Goal: Task Accomplishment & Management: Complete application form

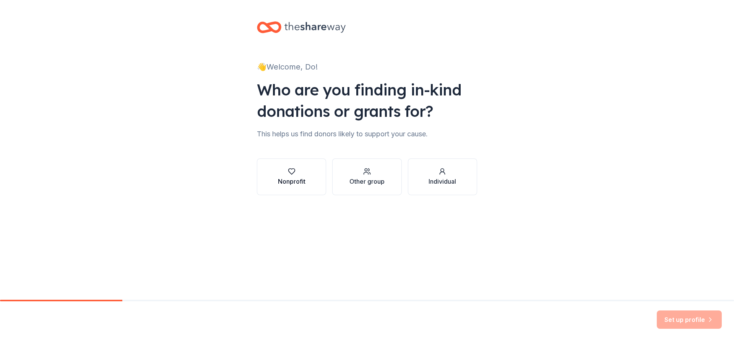
click at [280, 181] on div "Nonprofit" at bounding box center [292, 181] width 28 height 9
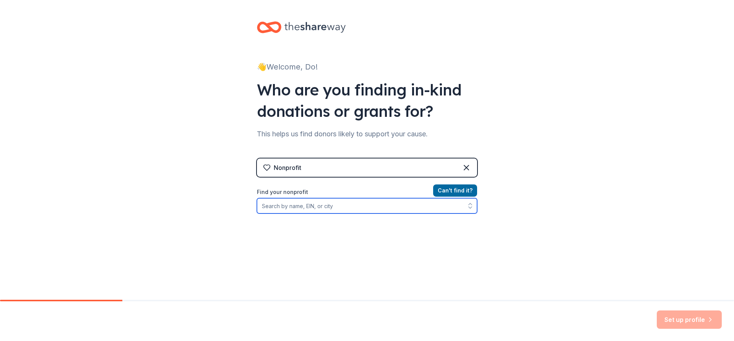
click at [370, 205] on input "Find your nonprofit" at bounding box center [367, 205] width 220 height 15
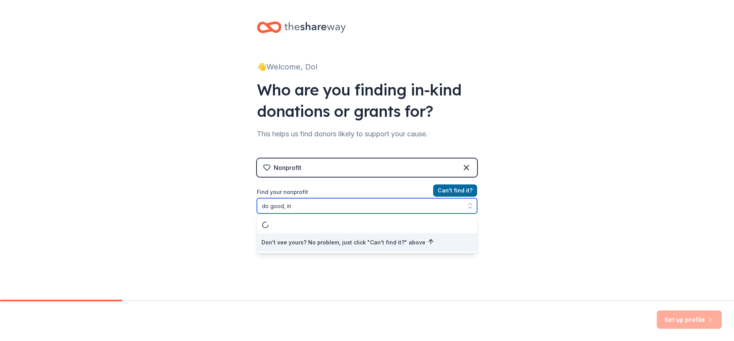
type input "do good, inc"
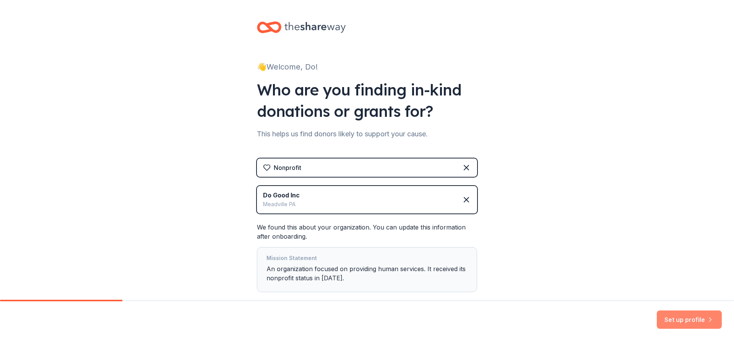
click at [680, 319] on button "Set up profile" at bounding box center [688, 320] width 65 height 18
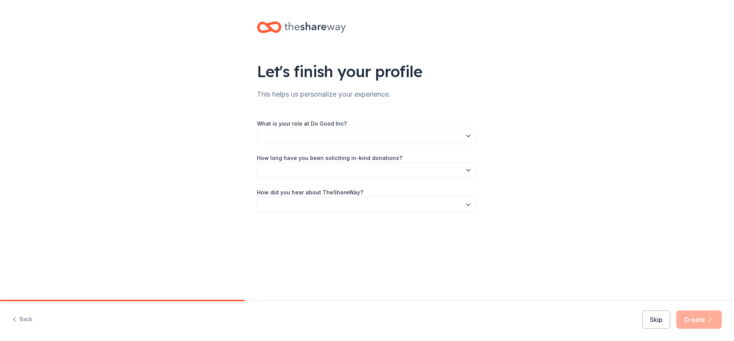
click at [339, 135] on button "button" at bounding box center [367, 136] width 220 height 16
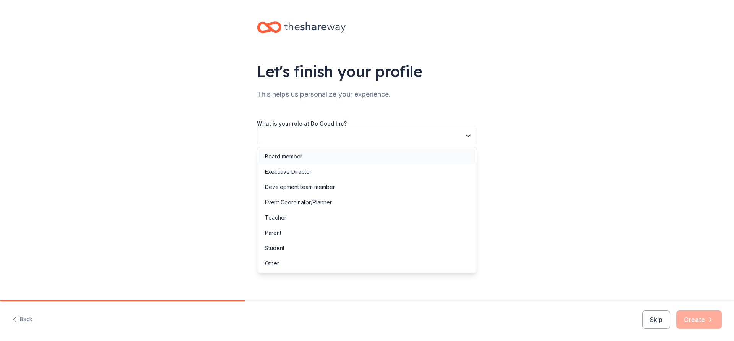
click at [330, 153] on div "Board member" at bounding box center [367, 156] width 216 height 15
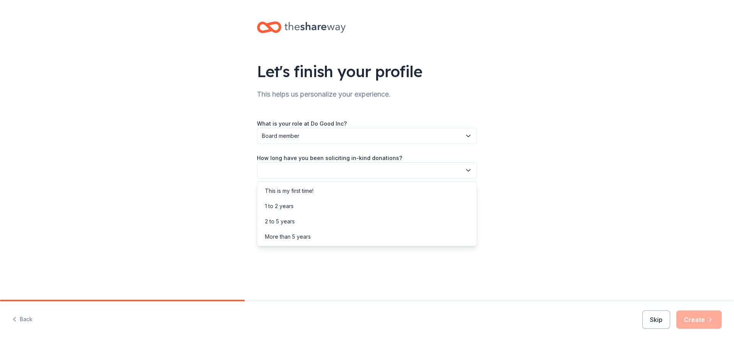
click at [317, 168] on button "button" at bounding box center [367, 170] width 220 height 16
click at [300, 201] on div "1 to 2 years" at bounding box center [367, 206] width 216 height 15
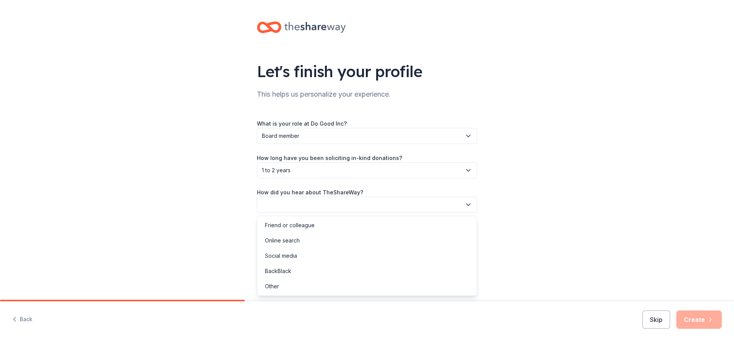
click at [305, 202] on button "button" at bounding box center [367, 205] width 220 height 16
click at [295, 236] on div "Online search" at bounding box center [367, 240] width 216 height 15
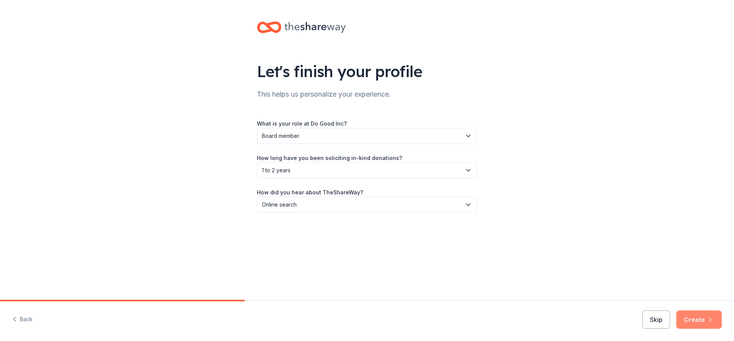
click at [705, 323] on button "Create" at bounding box center [698, 320] width 45 height 18
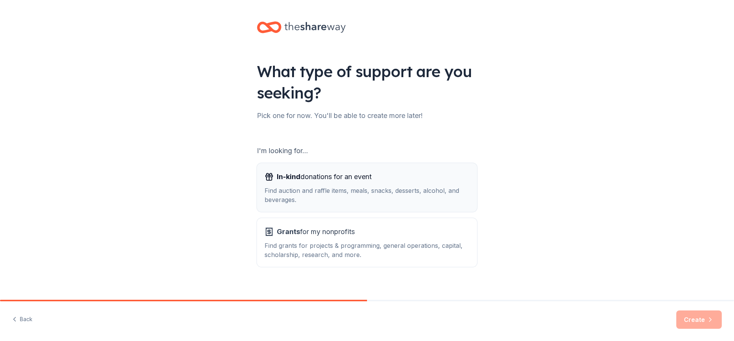
click at [374, 196] on div "Find auction and raffle items, meals, snacks, desserts, alcohol, and beverages." at bounding box center [366, 195] width 205 height 18
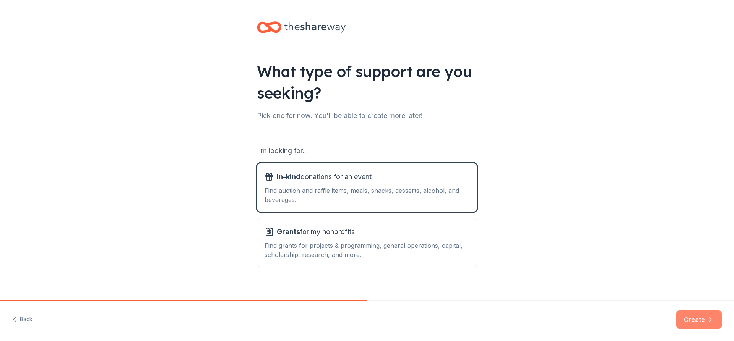
click at [689, 316] on button "Create" at bounding box center [698, 320] width 45 height 18
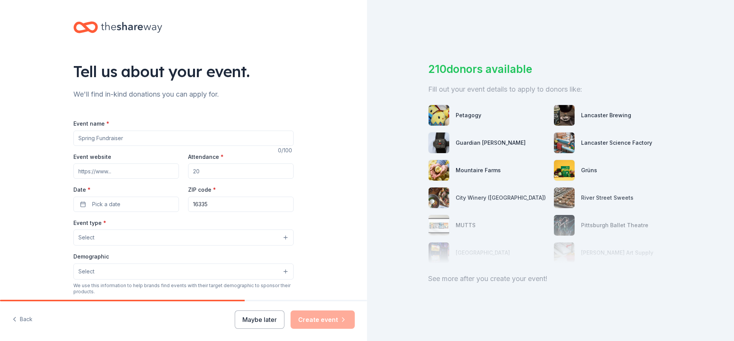
click at [98, 141] on input "Event name *" at bounding box center [183, 138] width 220 height 15
type input "Do Good Annual Golf Outin"
click at [100, 171] on input "Event website" at bounding box center [125, 171] width 105 height 15
type input "[DOMAIN_NAME]"
type input "100"
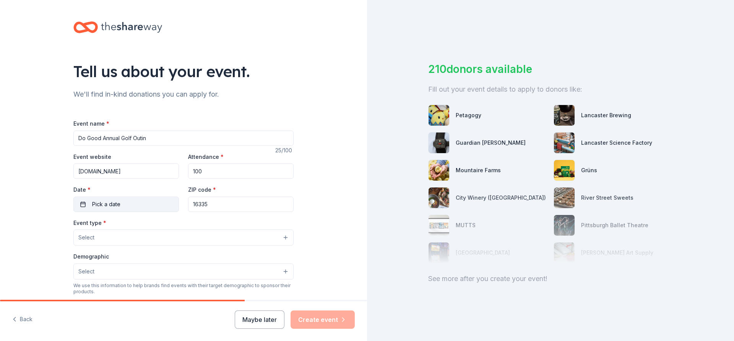
click at [99, 207] on span "Pick a date" at bounding box center [106, 204] width 28 height 9
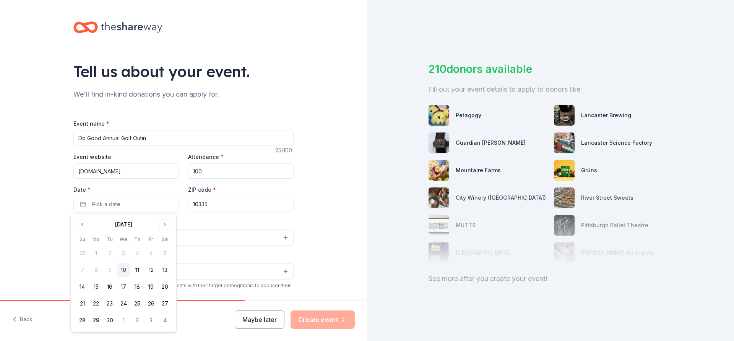
click at [170, 219] on div "[DATE]" at bounding box center [123, 224] width 96 height 11
click at [166, 223] on button "Go to next month" at bounding box center [164, 224] width 11 height 11
click at [167, 251] on button "4" at bounding box center [165, 253] width 14 height 14
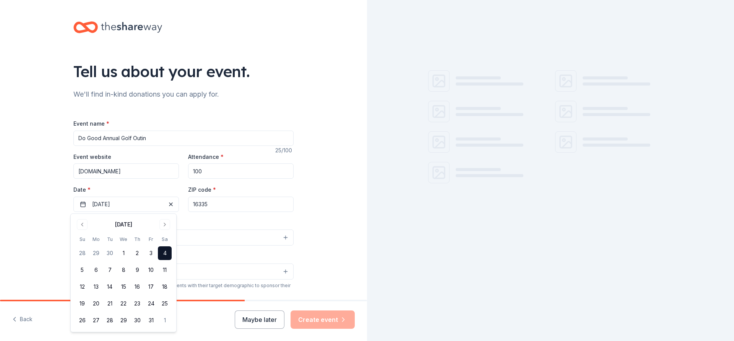
click at [218, 205] on input "16335" at bounding box center [240, 204] width 105 height 15
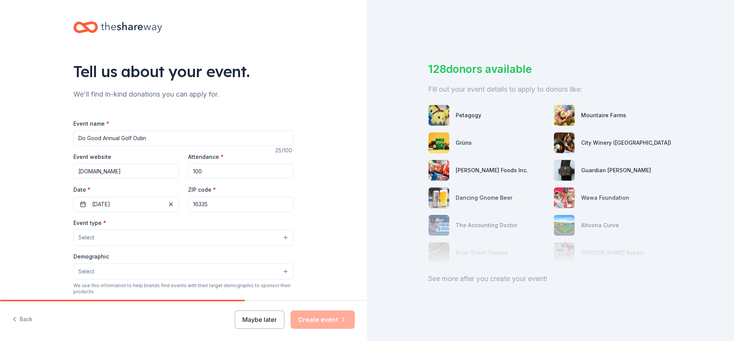
click at [138, 232] on button "Select" at bounding box center [183, 238] width 220 height 16
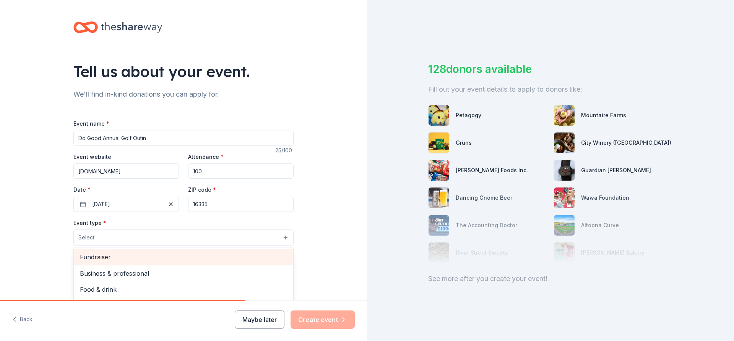
click at [129, 255] on span "Fundraiser" at bounding box center [183, 257] width 207 height 10
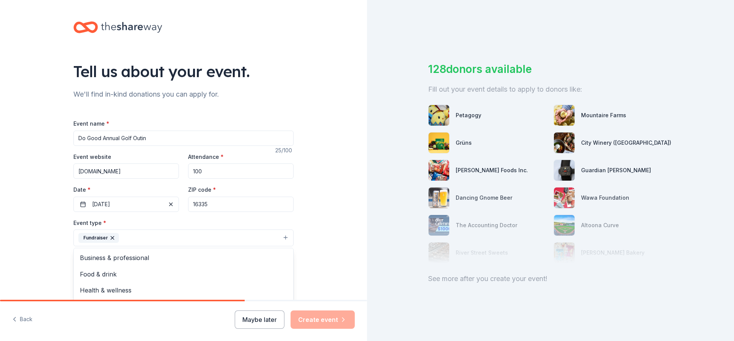
drag, startPoint x: 34, startPoint y: 241, endPoint x: 46, endPoint y: 237, distance: 12.9
click at [34, 241] on div "Tell us about your event. We'll find in-kind donations you can apply for. Event…" at bounding box center [183, 254] width 367 height 509
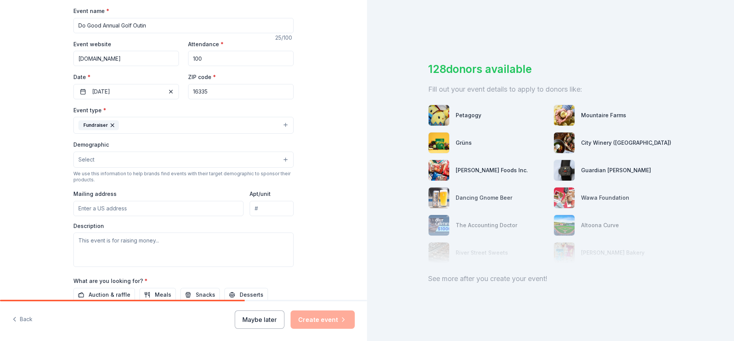
scroll to position [115, 0]
click at [112, 159] on button "Select" at bounding box center [183, 158] width 220 height 16
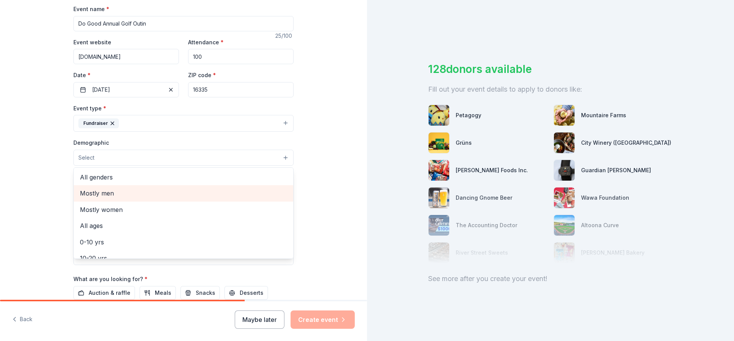
drag, startPoint x: 107, startPoint y: 193, endPoint x: 45, endPoint y: 181, distance: 62.9
click at [107, 193] on span "Mostly men" at bounding box center [183, 193] width 207 height 10
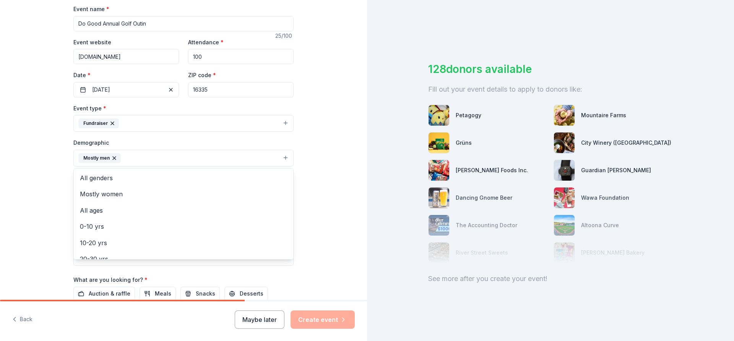
click at [38, 183] on div "Tell us about your event. We'll find in-kind donations you can apply for. Event…" at bounding box center [183, 140] width 367 height 510
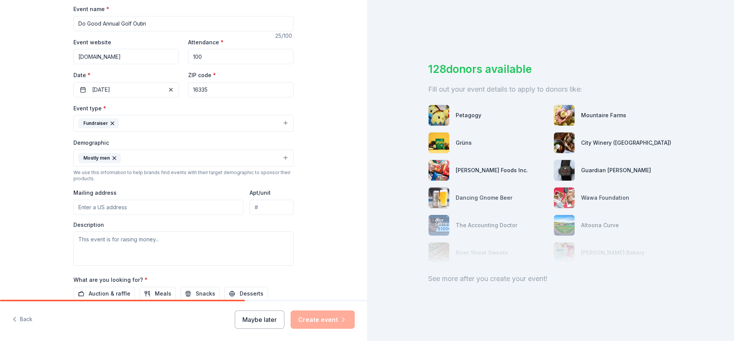
click at [107, 207] on input "Mailing address" at bounding box center [158, 207] width 170 height 15
type input "[STREET_ADDRESS]"
click at [29, 212] on div "Tell us about your event. We'll find in-kind donations you can apply for. Event…" at bounding box center [183, 140] width 367 height 510
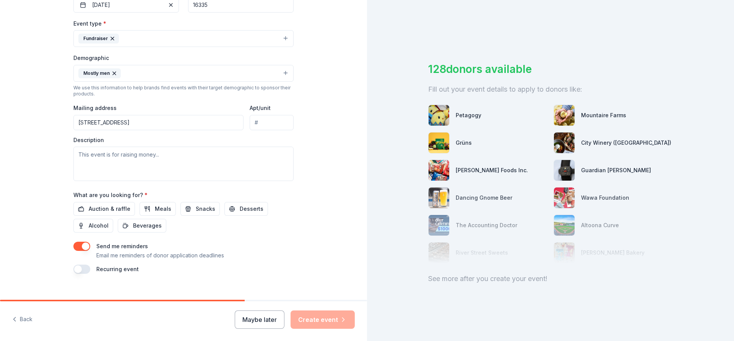
scroll to position [210, 0]
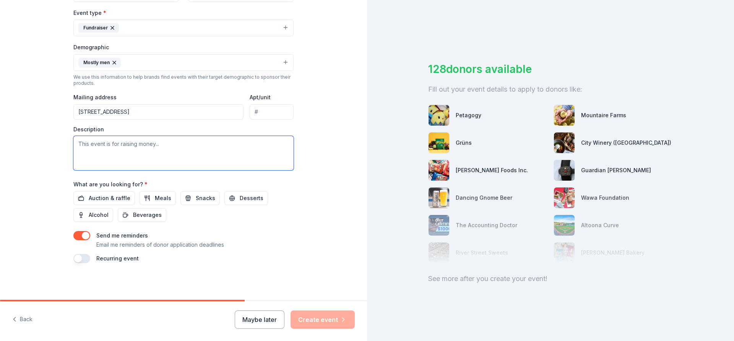
click at [152, 151] on textarea at bounding box center [183, 153] width 220 height 34
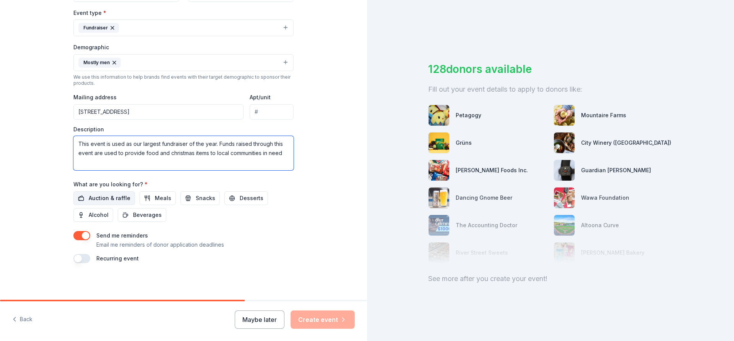
type textarea "This event is used as our largest fundraiser of the year. Funds raised through …"
click at [117, 199] on span "Auction & raffle" at bounding box center [110, 198] width 42 height 9
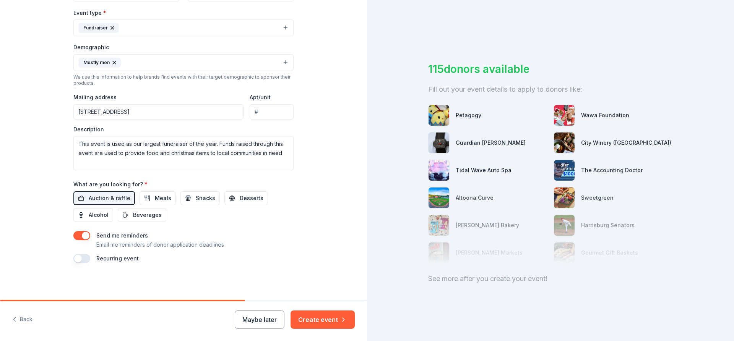
drag, startPoint x: 321, startPoint y: 319, endPoint x: 320, endPoint y: 315, distance: 4.1
click at [321, 318] on button "Create event" at bounding box center [322, 320] width 64 height 18
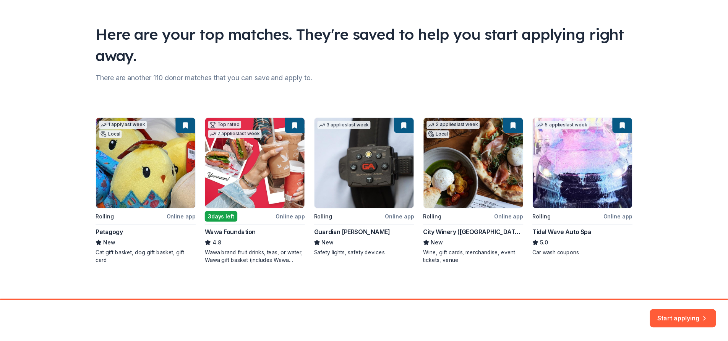
scroll to position [40, 0]
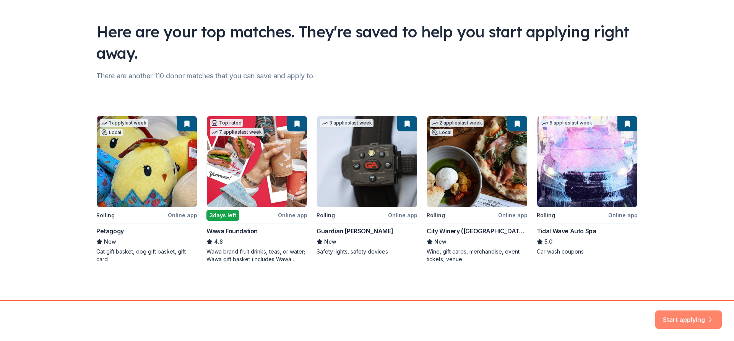
click at [673, 316] on button "Start applying" at bounding box center [688, 317] width 66 height 18
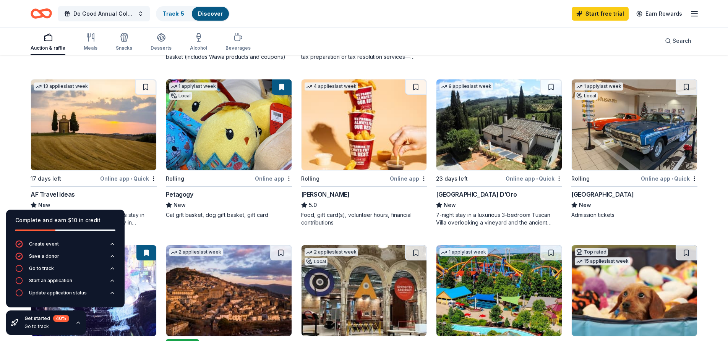
scroll to position [229, 0]
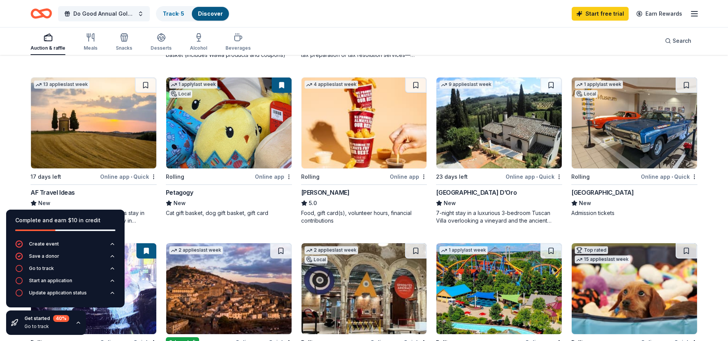
click at [339, 148] on img at bounding box center [363, 123] width 125 height 91
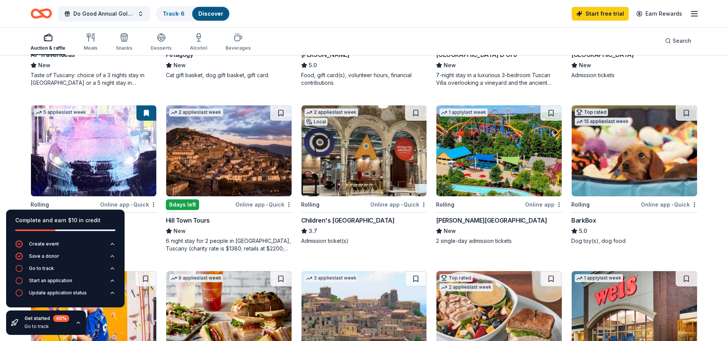
scroll to position [420, 0]
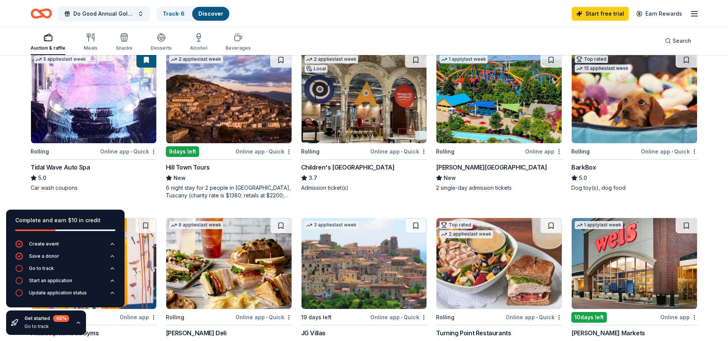
click at [624, 135] on img at bounding box center [634, 97] width 125 height 91
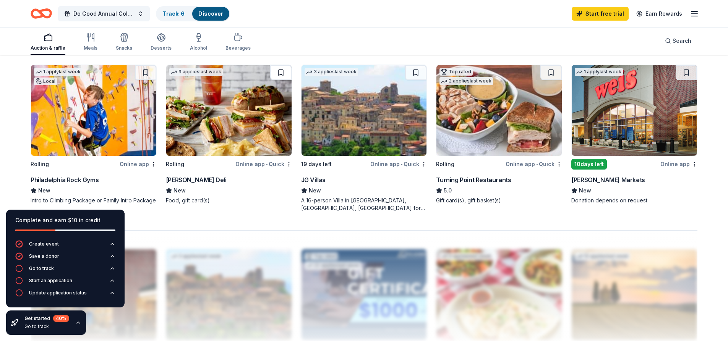
scroll to position [573, 0]
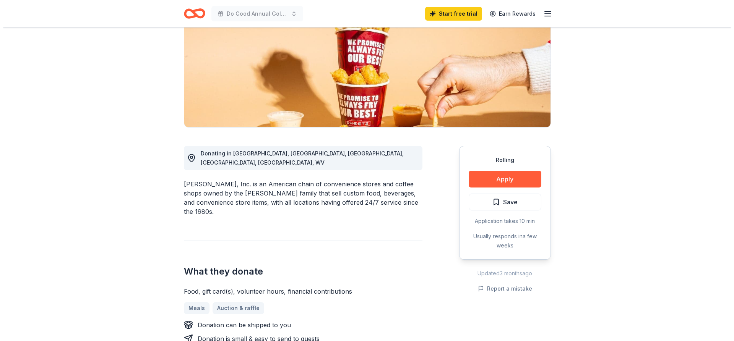
scroll to position [115, 0]
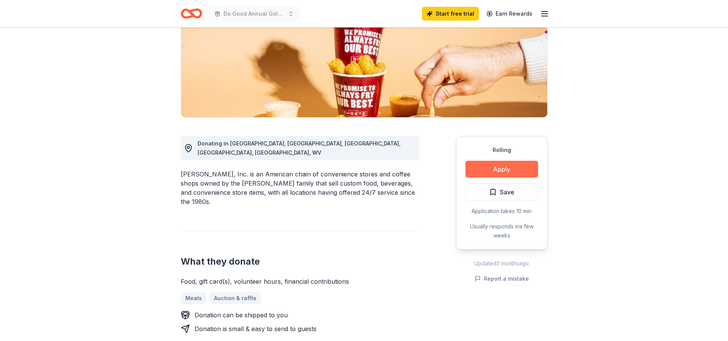
click at [483, 172] on button "Apply" at bounding box center [501, 169] width 73 height 17
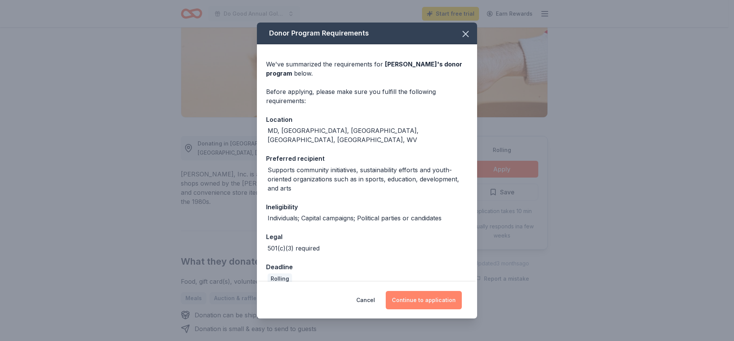
click at [408, 306] on button "Continue to application" at bounding box center [424, 300] width 76 height 18
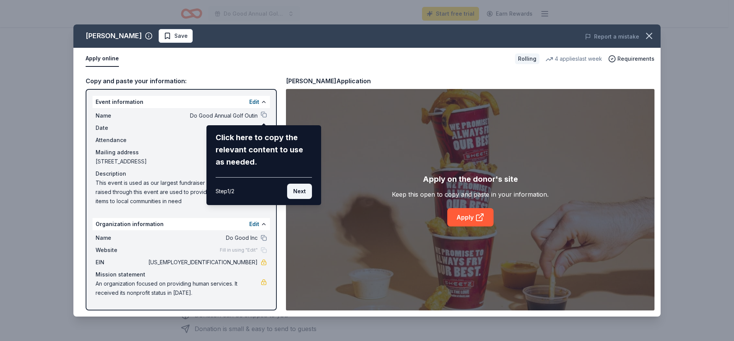
click at [294, 193] on button "Next" at bounding box center [299, 191] width 25 height 15
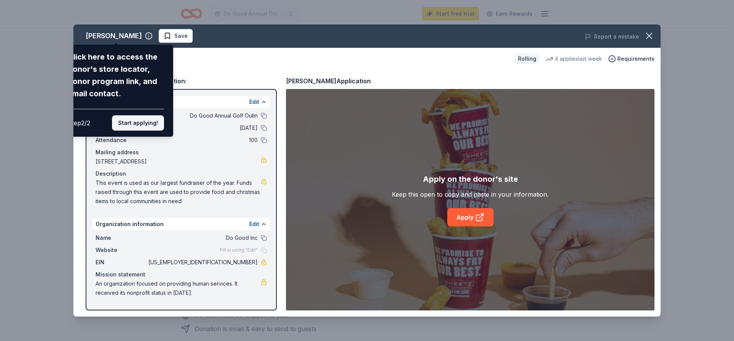
click at [136, 122] on button "Start applying!" at bounding box center [138, 122] width 52 height 15
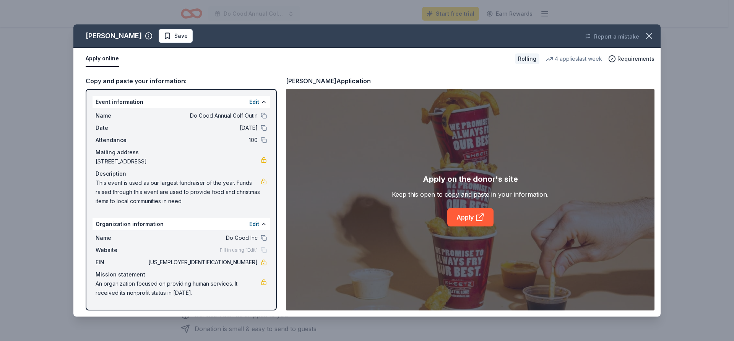
click at [103, 58] on button "Apply online" at bounding box center [102, 59] width 33 height 16
click at [174, 40] on span "Save" at bounding box center [180, 35] width 13 height 9
click at [462, 214] on link "Apply" at bounding box center [470, 217] width 46 height 18
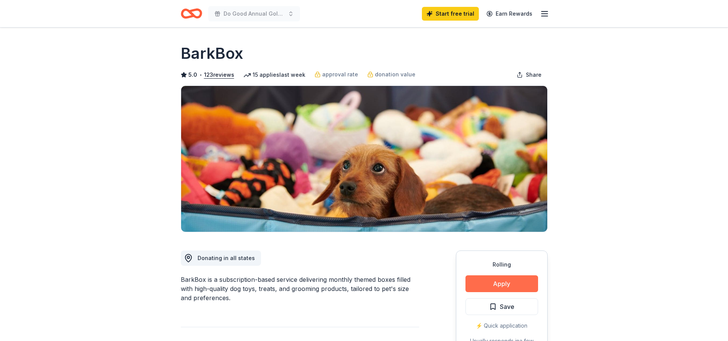
click at [513, 282] on button "Apply" at bounding box center [501, 283] width 73 height 17
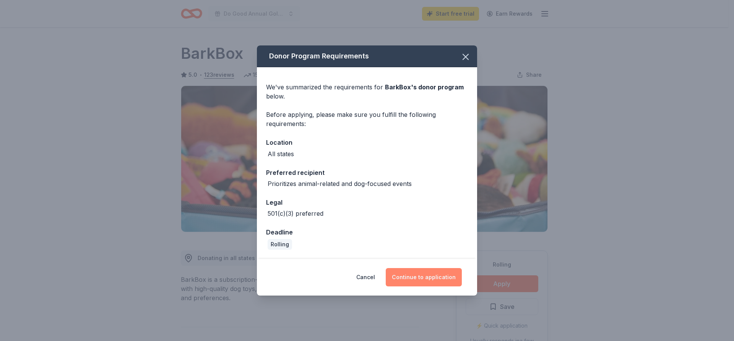
click at [429, 277] on button "Continue to application" at bounding box center [424, 277] width 76 height 18
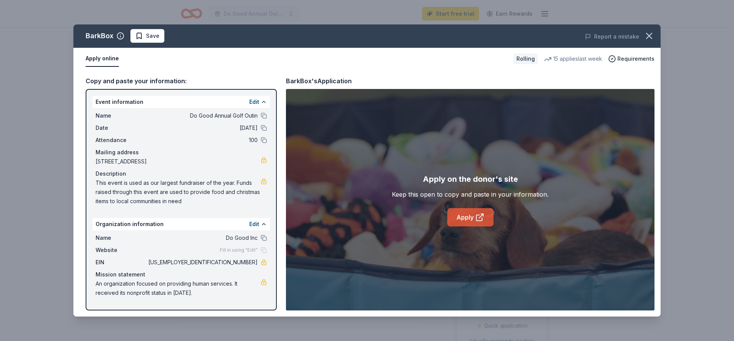
click at [469, 221] on link "Apply" at bounding box center [470, 217] width 46 height 18
